Goal: Task Accomplishment & Management: Use online tool/utility

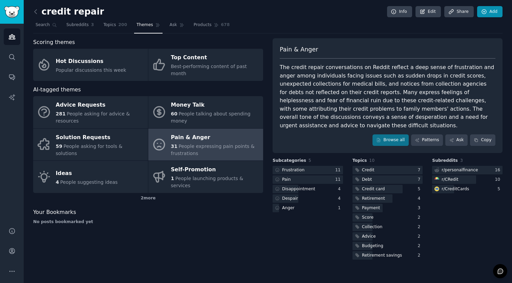
click at [492, 10] on link "Add" at bounding box center [489, 12] width 25 height 12
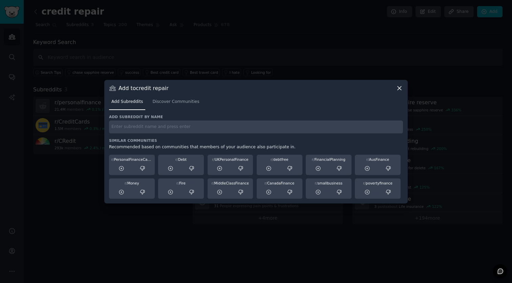
click at [137, 139] on h3 "Similar Communities" at bounding box center [256, 140] width 294 height 5
click at [149, 124] on input "text" at bounding box center [256, 126] width 294 height 13
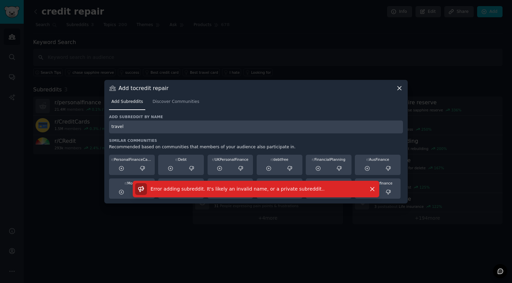
type input "travel"
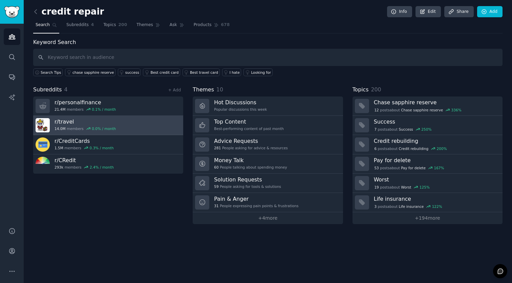
click at [144, 120] on link "r/ travel 14.0M members 0.0 % / month" at bounding box center [108, 125] width 150 height 19
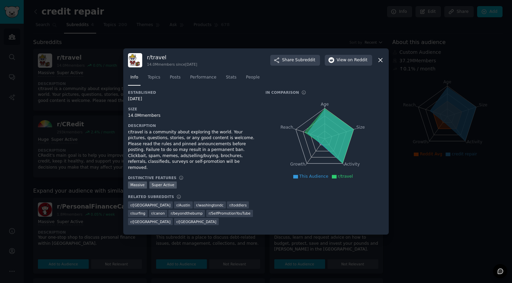
click at [379, 63] on icon at bounding box center [380, 60] width 7 height 7
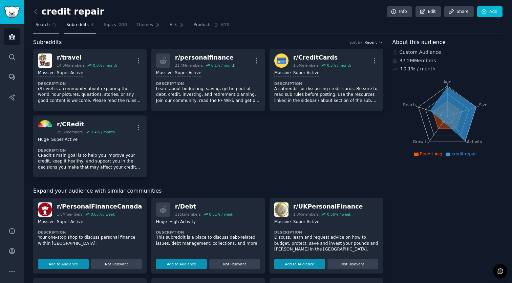
click at [43, 26] on span "Search" at bounding box center [43, 25] width 14 height 6
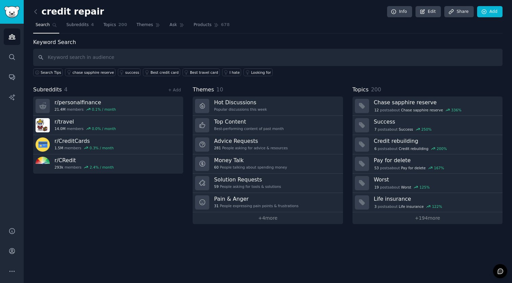
click at [94, 57] on input "text" at bounding box center [267, 57] width 469 height 17
type input "travel"
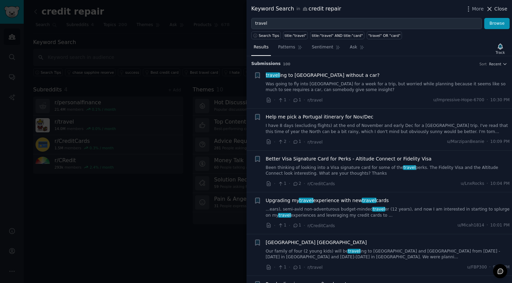
click at [496, 10] on span "Close" at bounding box center [500, 8] width 13 height 7
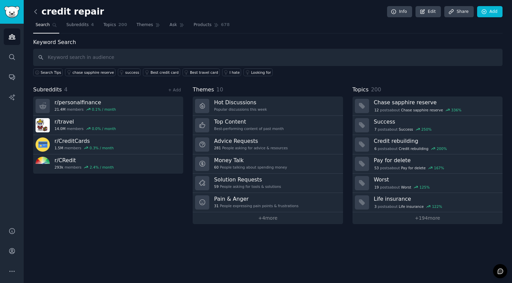
click at [36, 12] on icon at bounding box center [35, 11] width 7 height 7
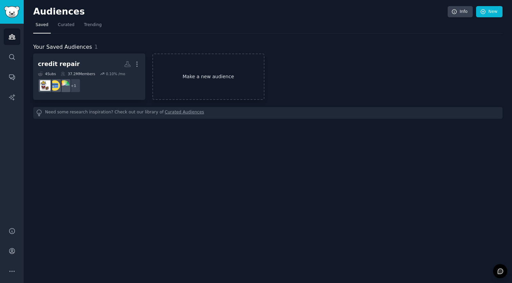
click at [196, 77] on link "Make a new audience" at bounding box center [208, 76] width 112 height 46
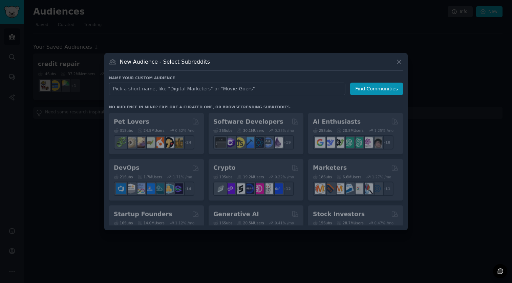
click at [187, 91] on input "text" at bounding box center [227, 89] width 236 height 13
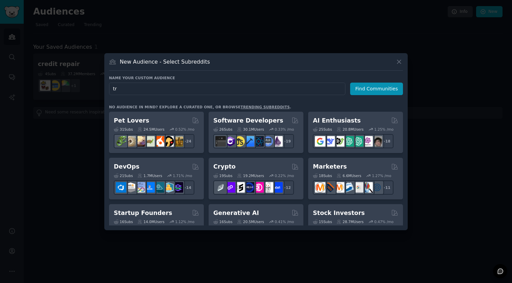
type input "t"
type input "d"
type input "travel"
click at [377, 88] on button "Find Communities" at bounding box center [376, 89] width 53 height 13
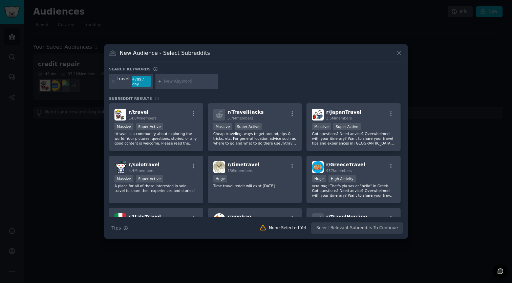
click at [181, 82] on input "text" at bounding box center [189, 82] width 51 height 6
type input "[GEOGRAPHIC_DATA]"
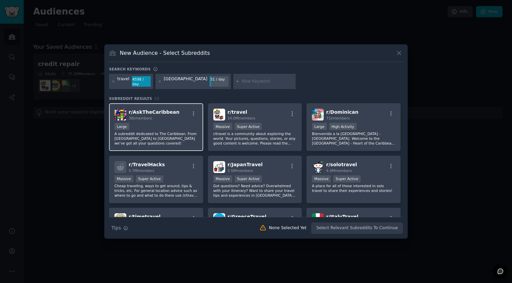
click at [164, 130] on div "Large" at bounding box center [155, 127] width 83 height 8
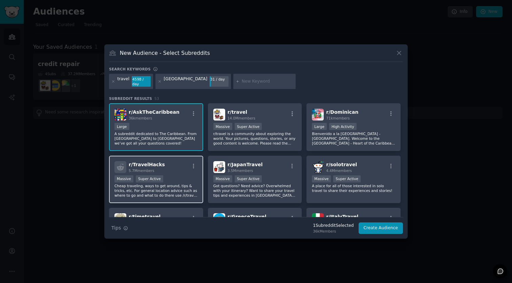
click at [184, 188] on p "Cheap traveling, ways to get around, tips & tricks, etc. For general location a…" at bounding box center [155, 190] width 83 height 14
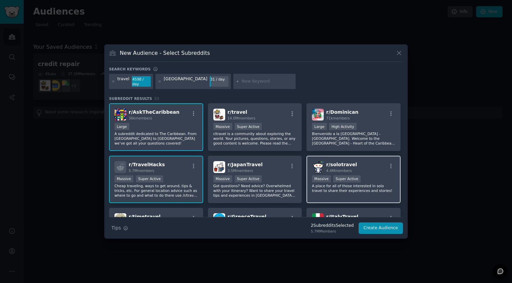
click at [380, 177] on div "Massive Super Active" at bounding box center [353, 179] width 83 height 8
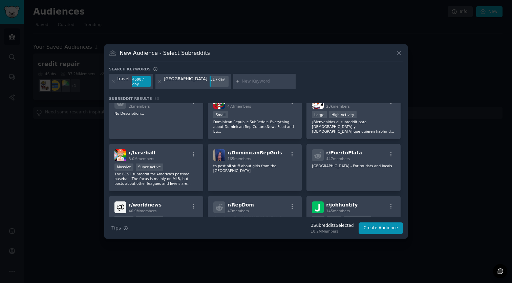
scroll to position [222, 0]
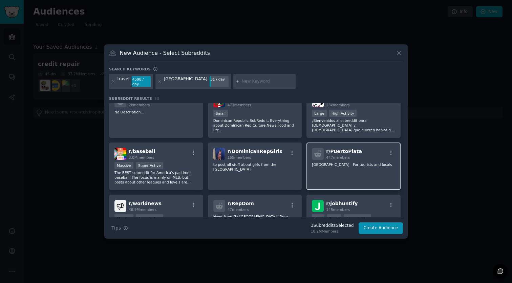
click at [339, 164] on p "[GEOGRAPHIC_DATA] - For tourists and locals" at bounding box center [353, 164] width 83 height 5
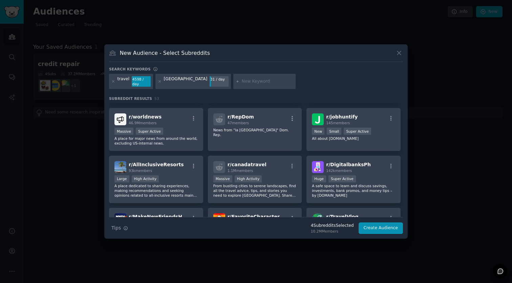
scroll to position [323, 0]
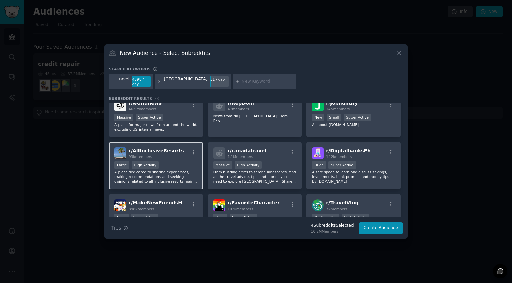
click at [169, 169] on div "Large High Activity" at bounding box center [155, 165] width 83 height 8
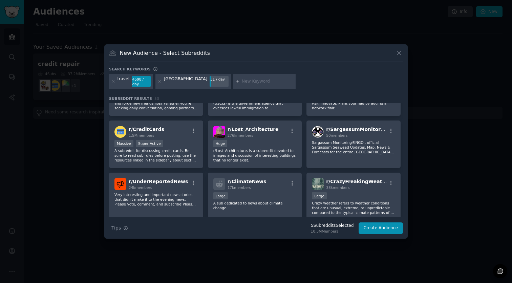
scroll to position [659, 0]
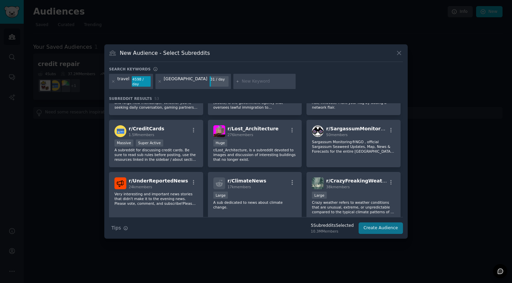
click at [376, 229] on button "Create Audience" at bounding box center [380, 228] width 45 height 12
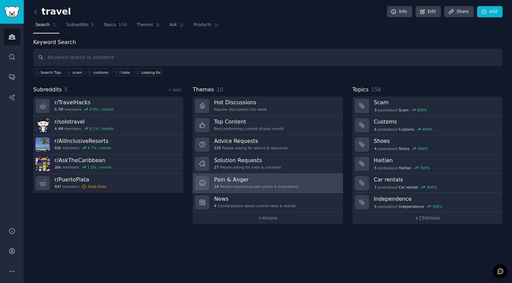
click at [265, 182] on h3 "Pain & Anger" at bounding box center [256, 179] width 84 height 7
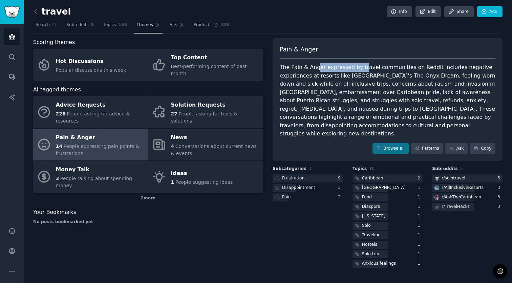
drag, startPoint x: 316, startPoint y: 67, endPoint x: 361, endPoint y: 67, distance: 44.3
click at [361, 67] on div "The Pain & Anger expressed by travel communities on Reddit includes negative ex…" at bounding box center [388, 100] width 216 height 75
click at [430, 66] on div "The Pain & Anger expressed by travel communities on Reddit includes negative ex…" at bounding box center [388, 100] width 216 height 75
drag, startPoint x: 305, startPoint y: 74, endPoint x: 368, endPoint y: 73, distance: 62.6
click at [368, 73] on div "The Pain & Anger expressed by travel communities on Reddit includes negative ex…" at bounding box center [388, 100] width 216 height 75
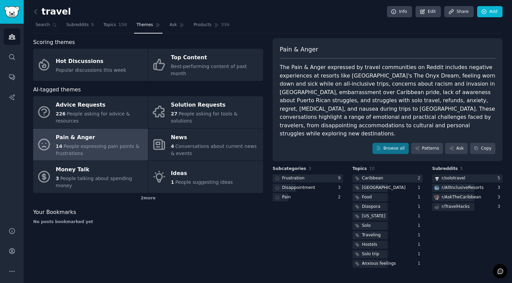
click at [406, 77] on div "The Pain & Anger expressed by travel communities on Reddit includes negative ex…" at bounding box center [388, 100] width 216 height 75
drag, startPoint x: 444, startPoint y: 76, endPoint x: 468, endPoint y: 76, distance: 23.7
click at [468, 76] on div "The Pain & Anger expressed by travel communities on Reddit includes negative ex…" at bounding box center [388, 100] width 216 height 75
drag, startPoint x: 295, startPoint y: 83, endPoint x: 323, endPoint y: 84, distance: 27.8
click at [323, 84] on div "The Pain & Anger expressed by travel communities on Reddit includes negative ex…" at bounding box center [388, 100] width 216 height 75
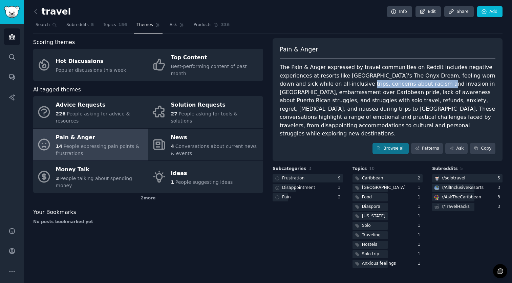
drag, startPoint x: 346, startPoint y: 83, endPoint x: 424, endPoint y: 81, distance: 78.2
click at [423, 81] on div "The Pain & Anger expressed by travel communities on Reddit includes negative ex…" at bounding box center [388, 100] width 216 height 75
click at [437, 86] on div "The Pain & Anger expressed by travel communities on Reddit includes negative ex…" at bounding box center [388, 100] width 216 height 75
drag, startPoint x: 335, startPoint y: 92, endPoint x: 403, endPoint y: 89, distance: 67.8
click at [403, 89] on div "The Pain & Anger expressed by travel communities on Reddit includes negative ex…" at bounding box center [388, 100] width 216 height 75
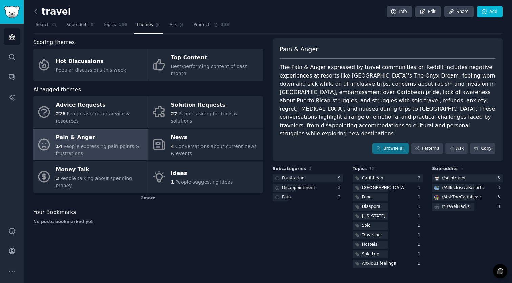
click at [427, 93] on div "The Pain & Anger expressed by travel communities on Reddit includes negative ex…" at bounding box center [388, 100] width 216 height 75
drag, startPoint x: 312, startPoint y: 100, endPoint x: 356, endPoint y: 102, distance: 43.7
click at [356, 101] on div "The Pain & Anger expressed by travel communities on Reddit includes negative ex…" at bounding box center [388, 100] width 216 height 75
drag, startPoint x: 371, startPoint y: 100, endPoint x: 407, endPoint y: 100, distance: 36.2
click at [407, 100] on div "The Pain & Anger expressed by travel communities on Reddit includes negative ex…" at bounding box center [388, 100] width 216 height 75
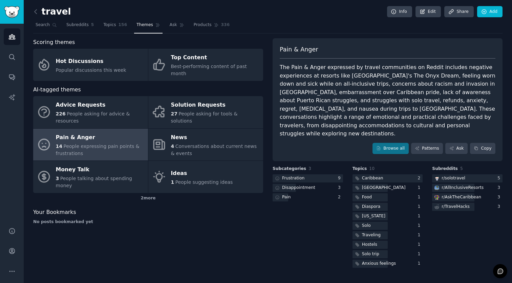
click at [423, 101] on div "The Pain & Anger expressed by travel communities on Reddit includes negative ex…" at bounding box center [388, 100] width 216 height 75
drag, startPoint x: 292, startPoint y: 109, endPoint x: 353, endPoint y: 106, distance: 61.7
click at [353, 106] on div "The Pain & Anger expressed by travel communities on Reddit includes negative ex…" at bounding box center [388, 100] width 216 height 75
drag, startPoint x: 367, startPoint y: 108, endPoint x: 431, endPoint y: 110, distance: 63.3
click at [431, 110] on div "The Pain & Anger expressed by travel communities on Reddit includes negative ex…" at bounding box center [388, 100] width 216 height 75
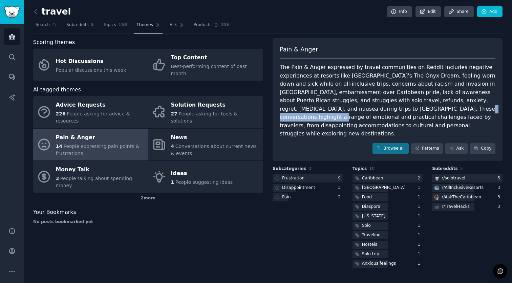
click at [397, 105] on div "The Pain & Anger expressed by travel communities on Reddit includes negative ex…" at bounding box center [388, 100] width 216 height 75
click at [81, 24] on span "Subreddits" at bounding box center [77, 25] width 22 height 6
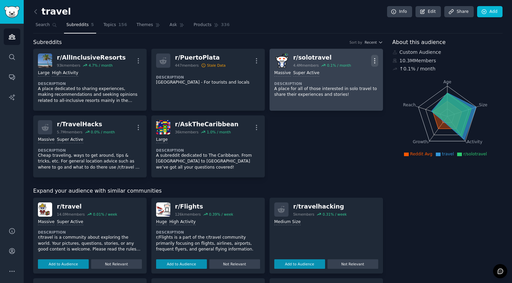
click at [374, 58] on icon "button" at bounding box center [374, 60] width 7 height 7
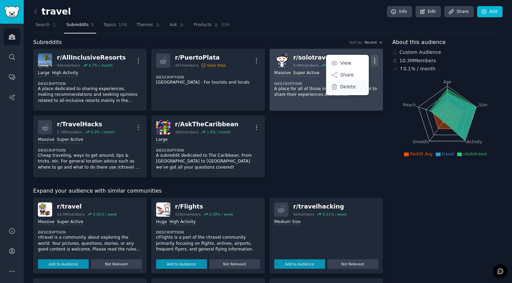
click at [345, 87] on p "Delete" at bounding box center [348, 86] width 16 height 7
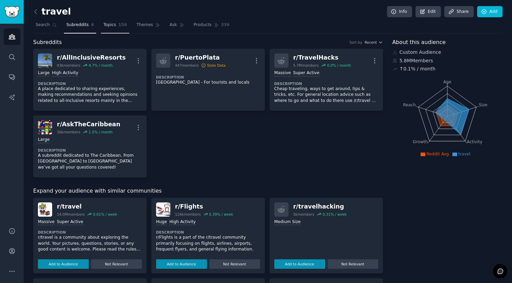
click at [116, 24] on link "Topics 156" at bounding box center [115, 27] width 28 height 14
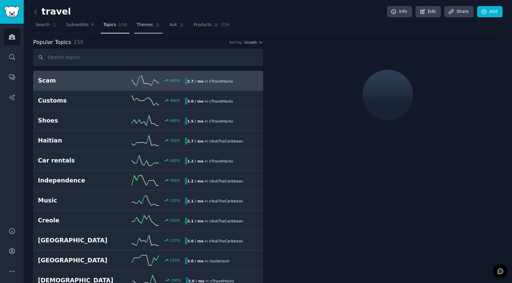
click at [148, 26] on span "Themes" at bounding box center [144, 25] width 17 height 6
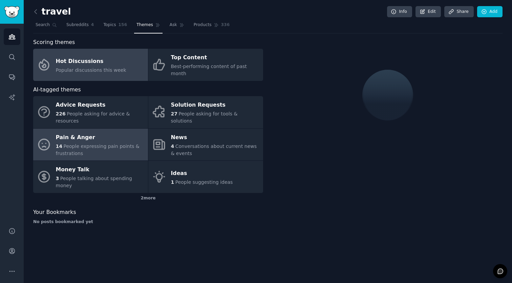
click at [98, 144] on span "People expressing pain points & frustrations" at bounding box center [98, 150] width 84 height 13
